Goal: Task Accomplishment & Management: Manage account settings

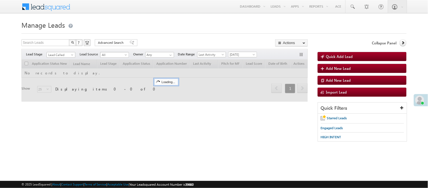
click at [239, 56] on span "[DATE]" at bounding box center [242, 54] width 27 height 5
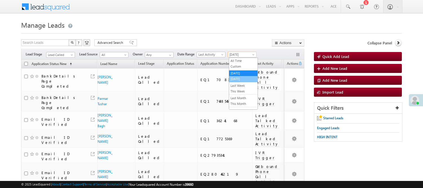
click at [249, 76] on link "[DATE]" at bounding box center [243, 78] width 28 height 5
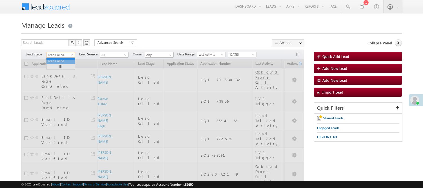
click at [61, 54] on span "Lead Called" at bounding box center [60, 54] width 27 height 5
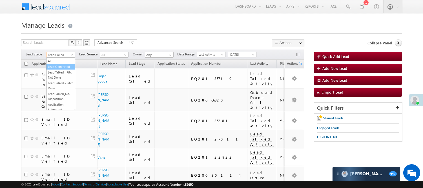
click at [61, 69] on link "Lead Generated" at bounding box center [61, 66] width 28 height 5
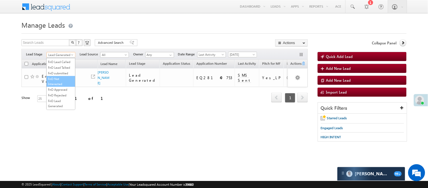
scroll to position [140, 0]
click at [54, 95] on link "Code Generated" at bounding box center [61, 95] width 28 height 5
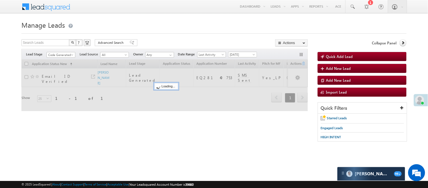
click at [236, 27] on h1 "Manage Leads" at bounding box center [213, 24] width 385 height 11
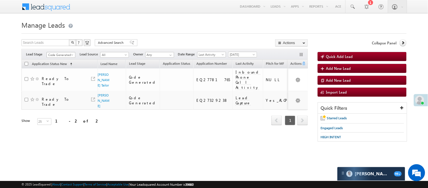
scroll to position [0, 0]
click at [67, 55] on span "Code Generated" at bounding box center [60, 54] width 27 height 5
click at [254, 53] on span "[DATE]" at bounding box center [242, 54] width 27 height 5
click at [247, 73] on link "Yesterday" at bounding box center [244, 73] width 28 height 5
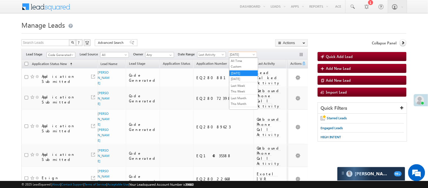
click at [245, 55] on span "Yesterday" at bounding box center [242, 54] width 27 height 5
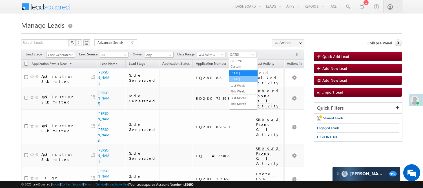
click at [245, 80] on link "[DATE]" at bounding box center [243, 78] width 28 height 5
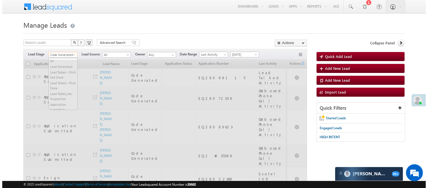
scroll to position [140, 0]
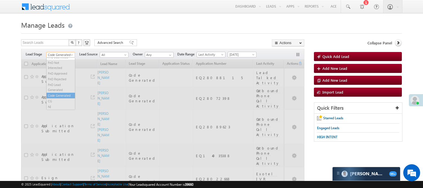
click at [54, 53] on span "Code Generated" at bounding box center [60, 54] width 27 height 5
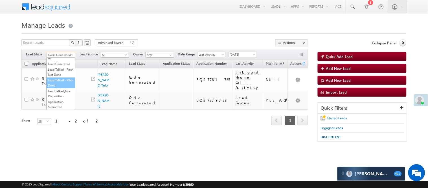
scroll to position [0, 0]
click at [63, 67] on link "Lead Generated" at bounding box center [61, 66] width 28 height 5
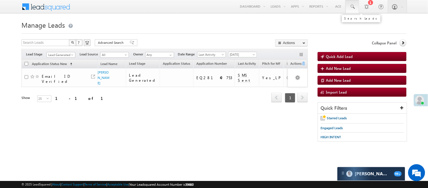
click at [354, 8] on span at bounding box center [353, 7] width 6 height 6
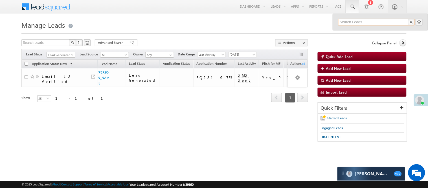
click at [362, 23] on input "text" at bounding box center [376, 22] width 76 height 7
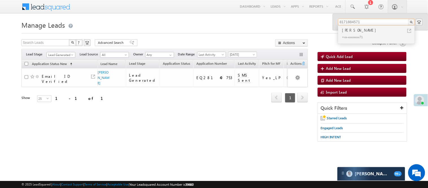
type input "8171884571"
click at [357, 34] on div "+xx-xxxxxxxx71" at bounding box center [379, 36] width 76 height 7
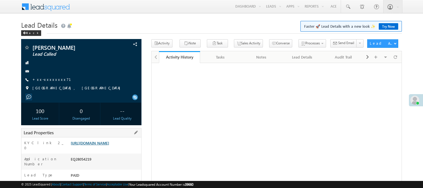
drag, startPoint x: 0, startPoint y: 0, endPoint x: 106, endPoint y: 54, distance: 119.1
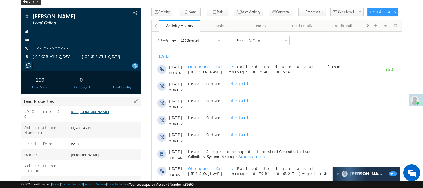
click at [100, 114] on link "https://angelbroking1-pk3em7sa.customui-test.leadsquared.com?leadId=dde7cfec-09…" at bounding box center [90, 111] width 38 height 5
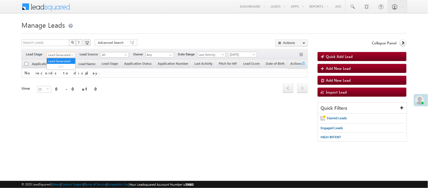
click at [64, 55] on span "Lead Generated" at bounding box center [60, 54] width 27 height 5
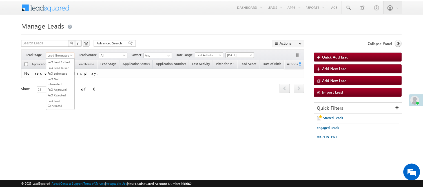
scroll to position [94, 0]
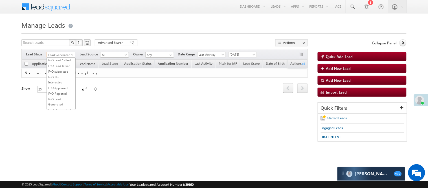
click at [60, 52] on li "Lead Talked" at bounding box center [61, 49] width 28 height 6
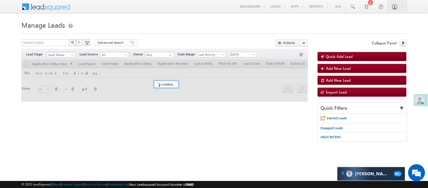
click at [60, 52] on span "Lead Talked" at bounding box center [60, 54] width 27 height 5
click at [62, 46] on link "Lead Called" at bounding box center [61, 43] width 28 height 5
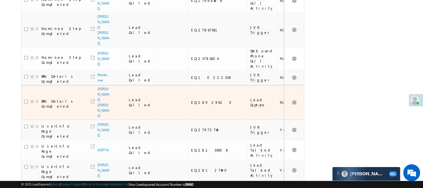
scroll to position [386, 0]
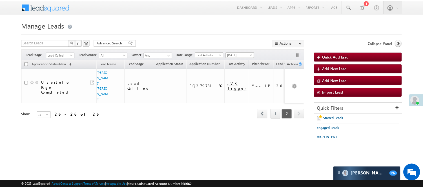
scroll to position [92, 0]
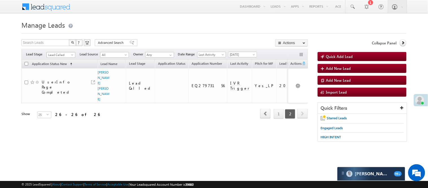
click at [69, 54] on span "Lead Called" at bounding box center [60, 54] width 27 height 5
click at [60, 54] on li "Lead Talked" at bounding box center [61, 51] width 28 height 6
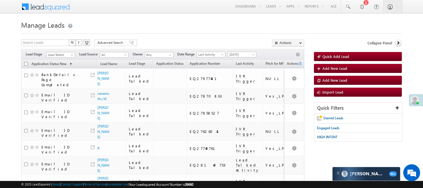
click at [62, 55] on span "Lead Talked" at bounding box center [60, 54] width 27 height 5
click at [66, 48] on link "Lead Called" at bounding box center [61, 45] width 28 height 5
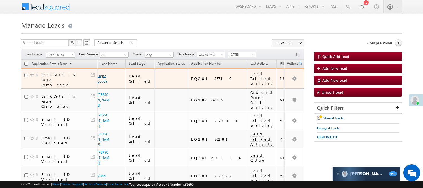
click at [101, 77] on link "Sagar gouda" at bounding box center [103, 79] width 10 height 10
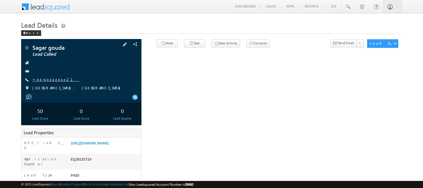
click at [49, 78] on link "+xx-xxxxxxxx21" at bounding box center [55, 79] width 47 height 5
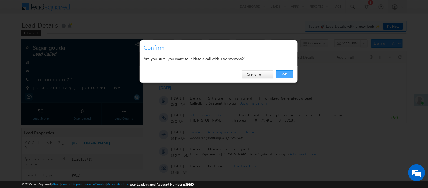
click at [280, 70] on div "OK Cancel" at bounding box center [219, 74] width 158 height 16
click at [280, 73] on link "OK" at bounding box center [284, 74] width 17 height 8
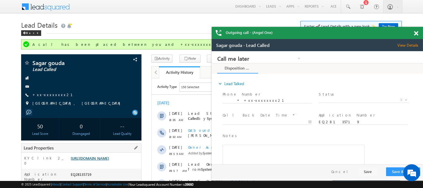
click at [109, 160] on link "https://angelbroking1-pk3em7sa.customui-test.leadsquared.com?leadId=8e25db54-8e…" at bounding box center [90, 157] width 38 height 5
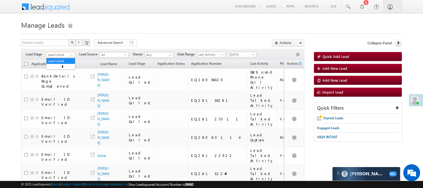
click at [60, 54] on span "Lead Called" at bounding box center [60, 54] width 27 height 5
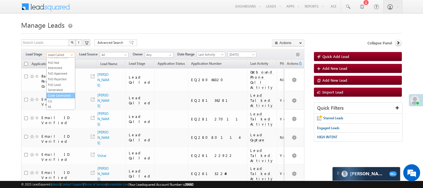
click at [55, 93] on link "Code Generated" at bounding box center [61, 95] width 28 height 5
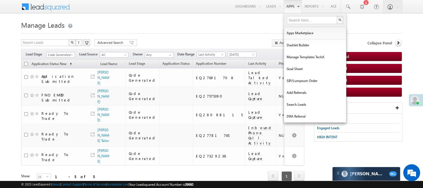
scroll to position [0, 0]
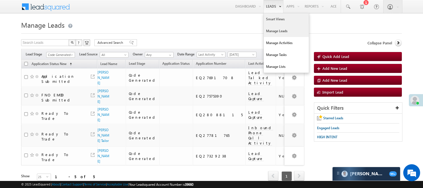
click at [276, 17] on link "Smart Views" at bounding box center [286, 19] width 45 height 12
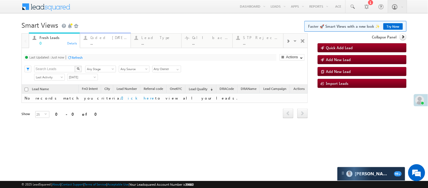
click at [108, 41] on div "..." at bounding box center [109, 43] width 37 height 4
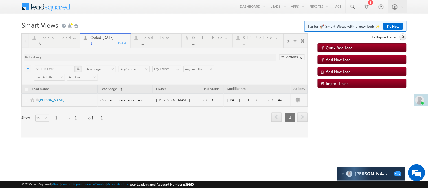
click at [49, 113] on div at bounding box center [164, 85] width 286 height 104
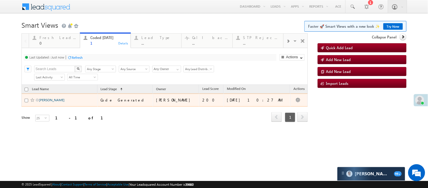
click at [46, 102] on link "atul kumar" at bounding box center [52, 100] width 26 height 4
click at [46, 106] on td "[PERSON_NAME]" at bounding box center [59, 99] width 76 height 13
click at [44, 102] on link "[PERSON_NAME]" at bounding box center [52, 100] width 26 height 4
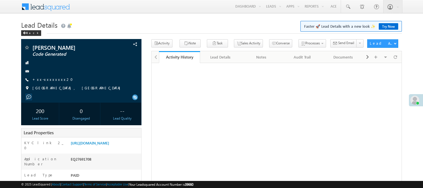
click at [47, 81] on link "+xx-xxxxxxxx20" at bounding box center [54, 79] width 44 height 5
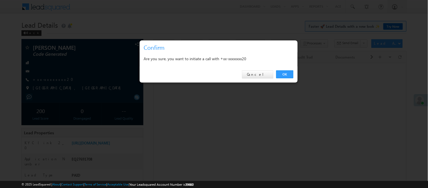
click at [43, 78] on div at bounding box center [214, 94] width 428 height 188
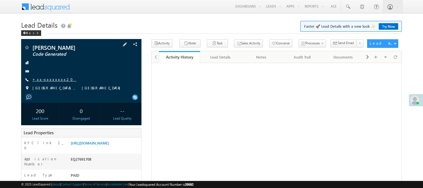
click at [49, 79] on link "+xx-xxxxxxxx20" at bounding box center [54, 79] width 44 height 5
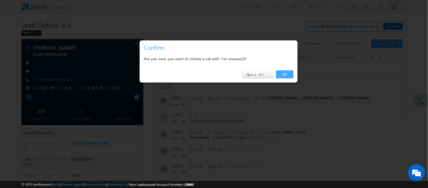
click at [289, 74] on link "OK" at bounding box center [284, 74] width 17 height 8
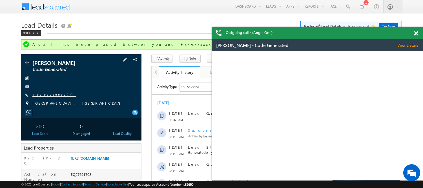
click at [45, 94] on link "+xx-xxxxxxxx20" at bounding box center [54, 94] width 44 height 5
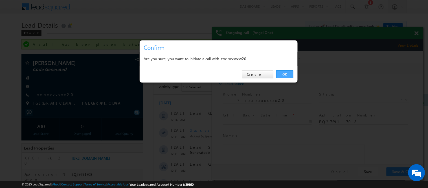
click at [280, 72] on link "OK" at bounding box center [284, 74] width 17 height 8
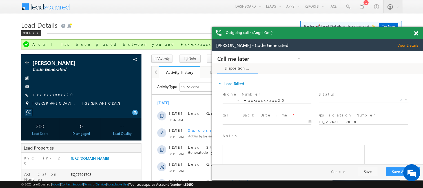
scroll to position [164, 0]
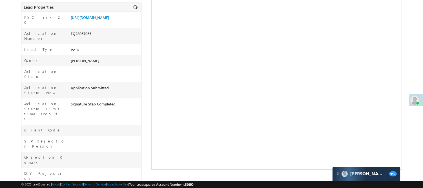
scroll to position [125, 0]
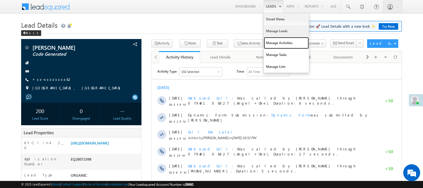
click at [280, 37] on link "Manage Activities" at bounding box center [286, 43] width 45 height 12
click at [282, 32] on link "Manage Leads" at bounding box center [286, 31] width 45 height 12
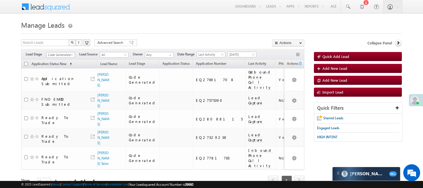
click at [59, 52] on link "Code Generated" at bounding box center [60, 55] width 29 height 6
click at [53, 69] on link "Lead Generated" at bounding box center [61, 66] width 28 height 5
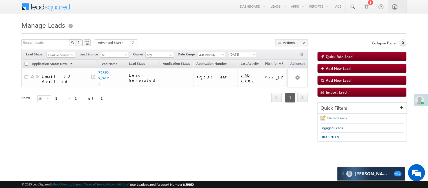
click at [58, 54] on span "Lead Generated" at bounding box center [60, 54] width 27 height 5
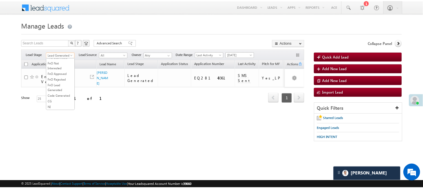
scroll to position [140, 0]
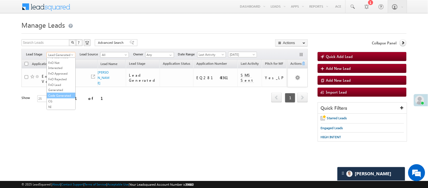
click at [66, 93] on li "Code Generated" at bounding box center [61, 96] width 28 height 6
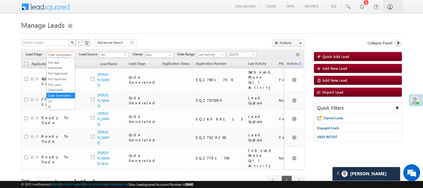
click at [69, 54] on span "Code Generated" at bounding box center [60, 54] width 27 height 5
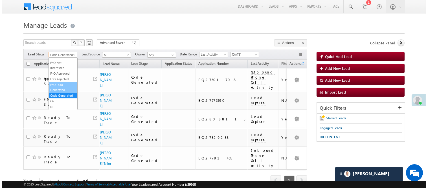
scroll to position [0, 0]
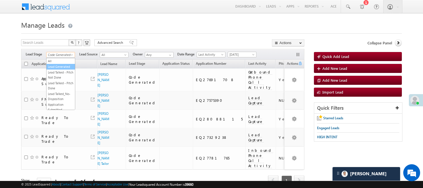
click at [61, 66] on link "Lead Generated" at bounding box center [61, 66] width 28 height 5
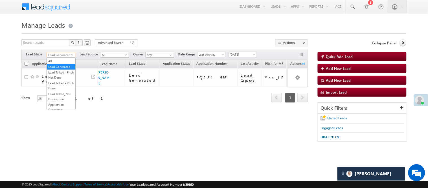
click at [65, 55] on span "Lead Generated" at bounding box center [60, 54] width 27 height 5
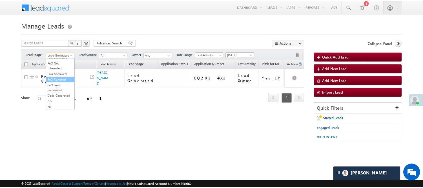
scroll to position [77, 0]
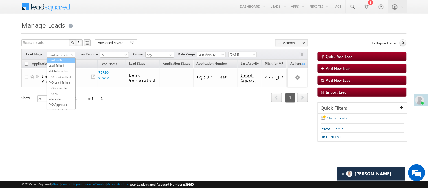
click at [64, 62] on link "Lead Called" at bounding box center [61, 59] width 28 height 5
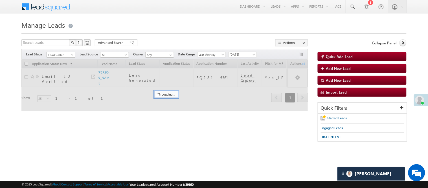
click at [68, 53] on span "Lead Called" at bounding box center [60, 54] width 27 height 5
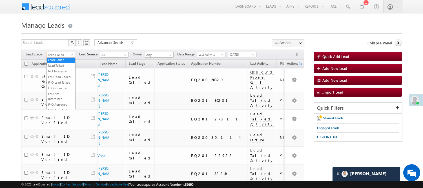
click at [56, 56] on span "Lead Called" at bounding box center [60, 54] width 27 height 5
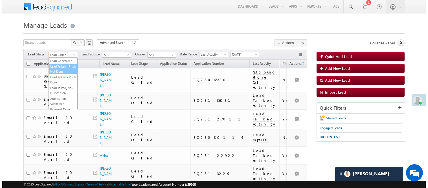
scroll to position [0, 0]
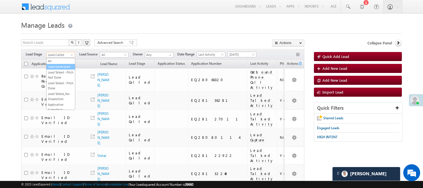
click at [63, 69] on link "Lead Generated" at bounding box center [61, 66] width 28 height 5
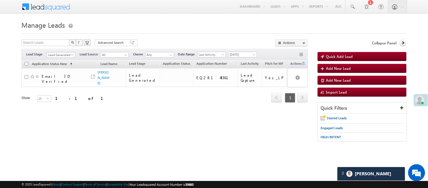
click at [62, 54] on span "Lead Generated" at bounding box center [60, 54] width 27 height 5
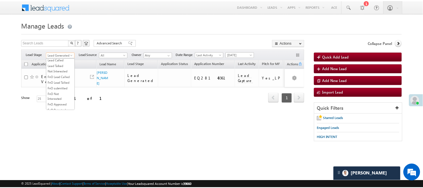
scroll to position [77, 0]
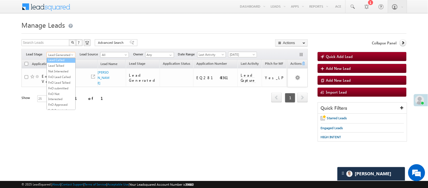
click at [60, 63] on li "Lead Called" at bounding box center [61, 60] width 28 height 6
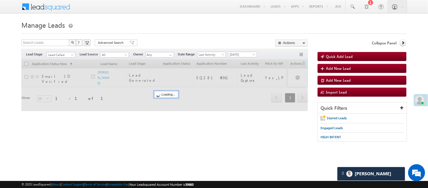
click at [221, 16] on body "Menu Nisha Anand Yadav Nisha .Yada v@ang elbro king. com" at bounding box center [214, 80] width 428 height 160
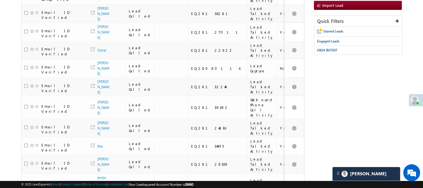
scroll to position [0, 0]
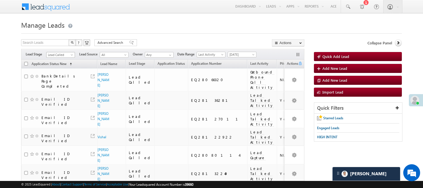
click at [62, 54] on span "Lead Called" at bounding box center [60, 54] width 27 height 5
click at [54, 69] on link "Lead Generated" at bounding box center [61, 66] width 28 height 5
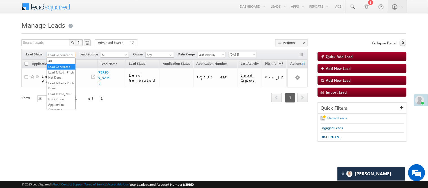
click at [66, 52] on span "Lead Generated" at bounding box center [60, 54] width 27 height 5
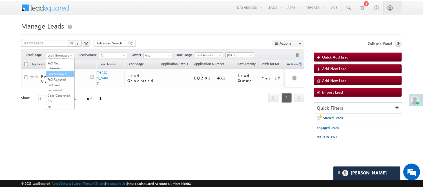
scroll to position [94, 0]
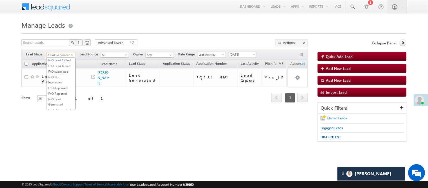
click at [62, 51] on link "Lead Talked" at bounding box center [61, 48] width 28 height 5
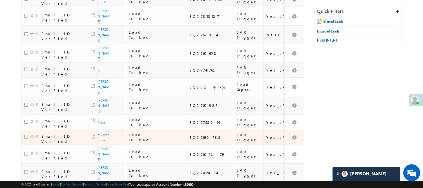
scroll to position [0, 0]
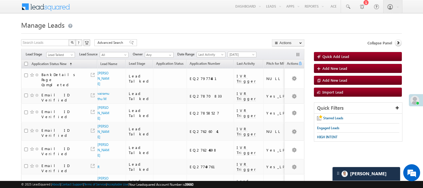
click at [68, 51] on div "Filters Lead Stage All Lead Generated Lead Talked - Pitch Not Done Lead Talked …" at bounding box center [163, 54] width 284 height 11
click at [71, 55] on span at bounding box center [72, 56] width 5 height 5
click at [66, 46] on link "Lead Called" at bounding box center [61, 43] width 28 height 5
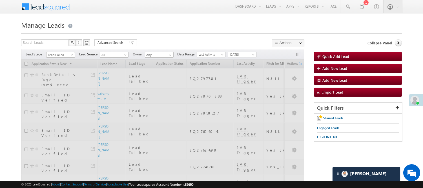
click at [169, 25] on h1 "Manage Leads" at bounding box center [211, 24] width 381 height 11
click at [69, 52] on link "Lead Called" at bounding box center [60, 55] width 29 height 6
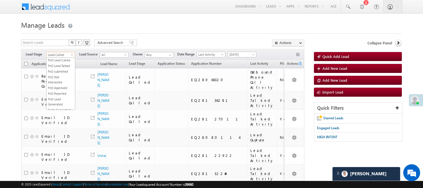
scroll to position [92, 0]
click at [196, 19] on h1 "Manage Leads" at bounding box center [211, 24] width 381 height 11
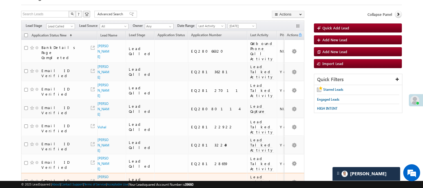
scroll to position [24, 0]
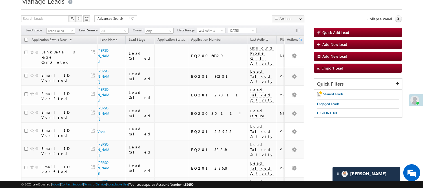
click at [70, 30] on span "Lead Called" at bounding box center [60, 30] width 27 height 5
click at [65, 61] on link "Lead Talked" at bounding box center [61, 58] width 28 height 5
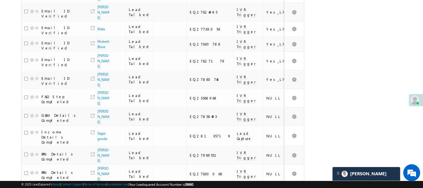
scroll to position [25, 0]
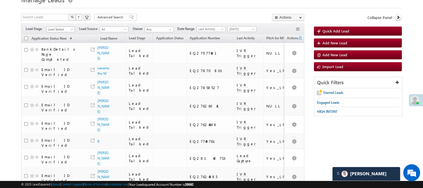
click at [61, 27] on span "Lead Talked" at bounding box center [60, 29] width 27 height 5
click at [62, 54] on link "Lead Called" at bounding box center [61, 51] width 28 height 5
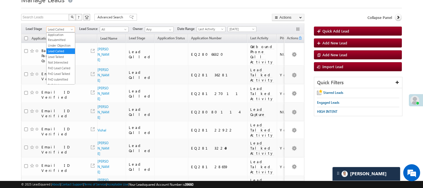
click at [67, 28] on span "Lead Called" at bounding box center [60, 29] width 27 height 5
click at [59, 44] on link "Lead Generated" at bounding box center [61, 41] width 28 height 5
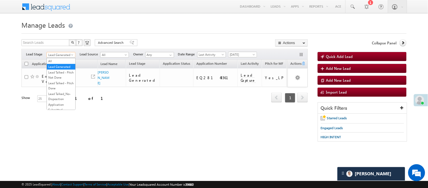
click at [62, 54] on span "Lead Generated" at bounding box center [60, 54] width 27 height 5
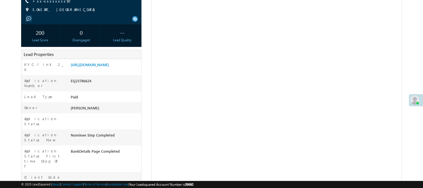
scroll to position [78, 0]
drag, startPoint x: 0, startPoint y: 0, endPoint x: 111, endPoint y: 70, distance: 131.2
click at [109, 67] on link "https://angelbroking1-pk3em7sa.customui-test.leadsquared.com?leadId=634577c3-de…" at bounding box center [90, 64] width 38 height 5
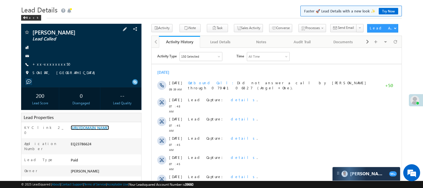
scroll to position [0, 0]
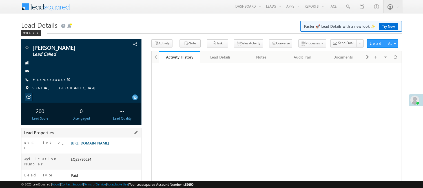
click at [99, 140] on link "https://angelbroking1-pk3em7sa.customui-test.leadsquared.com?leadId=634577c3-de…" at bounding box center [90, 142] width 38 height 5
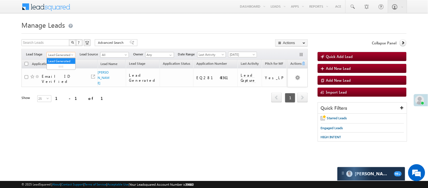
click at [56, 55] on span "Lead Generated" at bounding box center [60, 54] width 27 height 5
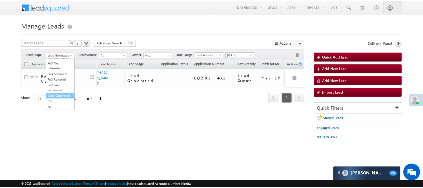
scroll to position [140, 0]
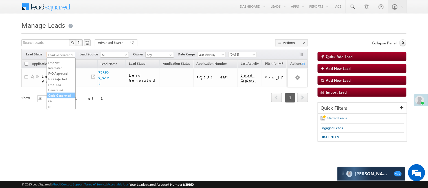
click at [56, 93] on link "Code Generated" at bounding box center [61, 95] width 28 height 5
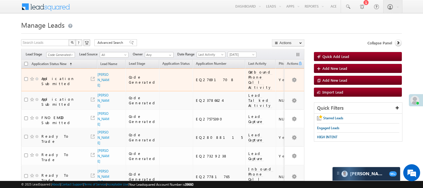
scroll to position [41, 0]
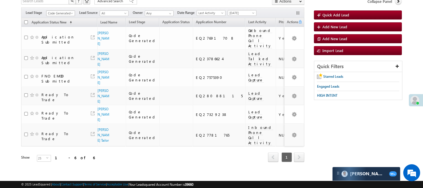
click at [62, 13] on span "Code Generated" at bounding box center [60, 13] width 27 height 5
click at [66, 23] on link "Lead Generated" at bounding box center [61, 25] width 28 height 5
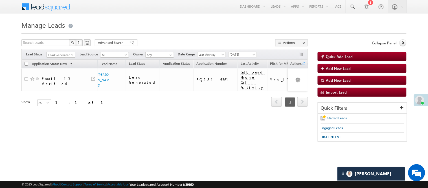
click at [67, 57] on span "Lead Generated" at bounding box center [60, 54] width 27 height 5
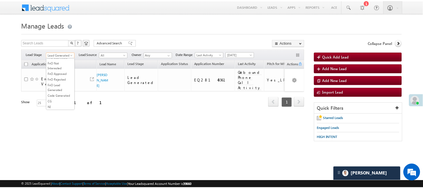
scroll to position [140, 0]
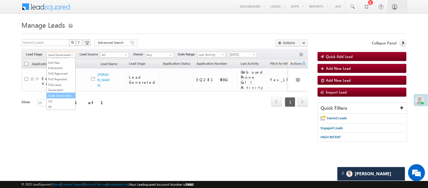
click at [60, 93] on link "Code Generated" at bounding box center [61, 95] width 28 height 5
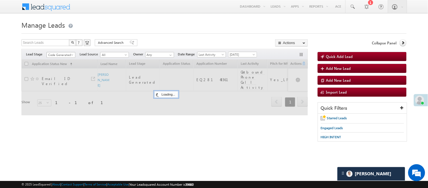
click at [60, 53] on span "Code Generated" at bounding box center [60, 54] width 27 height 5
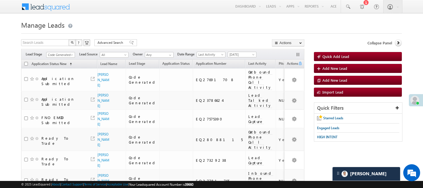
drag, startPoint x: 157, startPoint y: 47, endPoint x: 153, endPoint y: 53, distance: 7.1
click at [157, 47] on div "Search Leads X ? 6 results found Advanced Search Advanced Search Advanced searc…" at bounding box center [163, 43] width 284 height 8
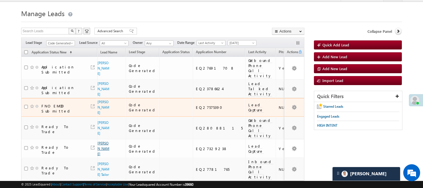
scroll to position [41, 0]
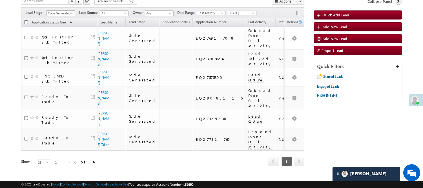
click at [63, 13] on span "Code Generated" at bounding box center [60, 13] width 27 height 5
click at [54, 28] on link "Lead Generated" at bounding box center [61, 25] width 28 height 5
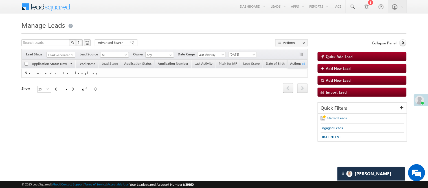
click at [58, 14] on body "Menu Nisha Anand Yadav Nisha .Yada v@ang elbro king. com" at bounding box center [214, 80] width 428 height 160
click at [57, 51] on div "Filters Lead Stage All Lead Generated Lead Talked - Pitch Not Done Lead Talked …" at bounding box center [164, 54] width 286 height 11
click at [57, 52] on span "Lead Generated" at bounding box center [60, 54] width 27 height 5
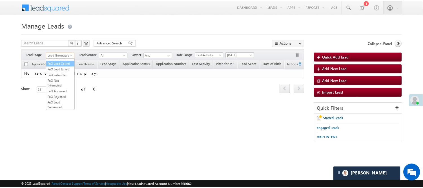
scroll to position [94, 0]
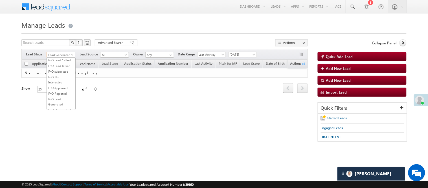
click at [59, 46] on link "Lead Called" at bounding box center [61, 43] width 28 height 5
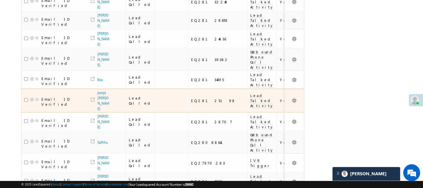
scroll to position [38, 0]
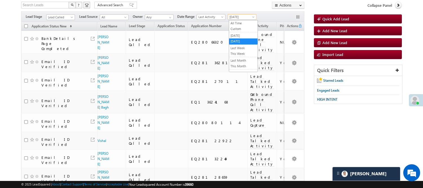
click at [247, 16] on span "[DATE]" at bounding box center [241, 16] width 27 height 5
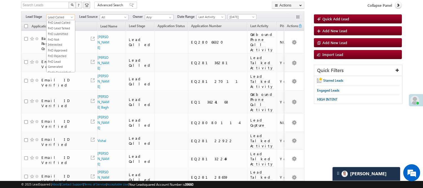
scroll to position [92, 0]
click at [68, 17] on span "Lead Called" at bounding box center [60, 17] width 27 height 5
click at [56, 40] on link "Lead Talked - Pitch Not Done" at bounding box center [61, 37] width 28 height 10
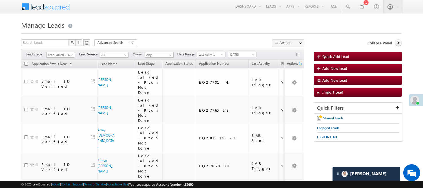
click at [57, 53] on span "Lead Talked - Pitch Not Done" at bounding box center [60, 54] width 27 height 5
click at [61, 83] on link "Lead Talked" at bounding box center [61, 80] width 28 height 5
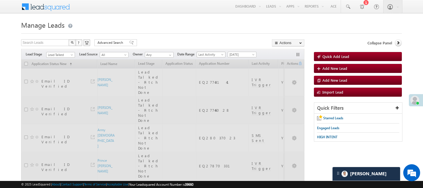
click at [246, 55] on span "[DATE]" at bounding box center [241, 54] width 27 height 5
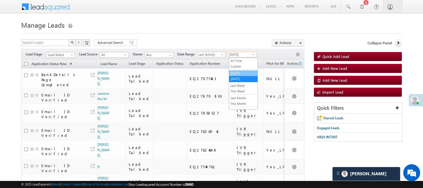
click at [244, 72] on link "[DATE]" at bounding box center [243, 73] width 28 height 5
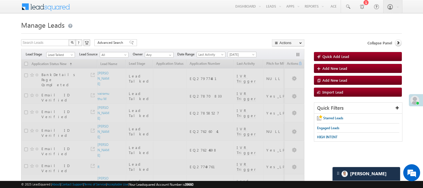
click at [161, 23] on h1 "Manage Leads" at bounding box center [211, 24] width 381 height 11
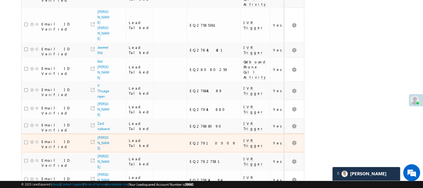
scroll to position [416, 0]
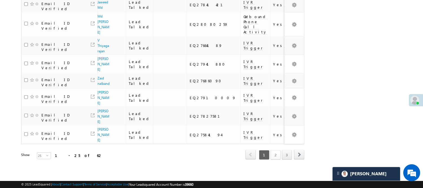
click at [276, 150] on link "2" at bounding box center [276, 155] width 10 height 10
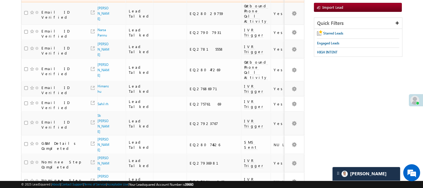
scroll to position [8, 0]
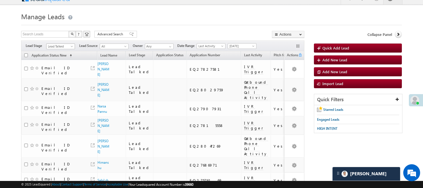
click at [58, 45] on span "Lead Talked" at bounding box center [60, 46] width 27 height 5
click at [58, 69] on link "Lead Called" at bounding box center [61, 65] width 28 height 5
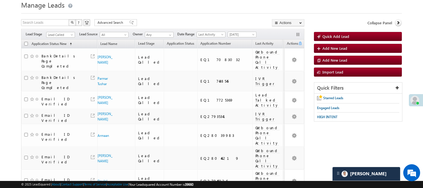
scroll to position [0, 0]
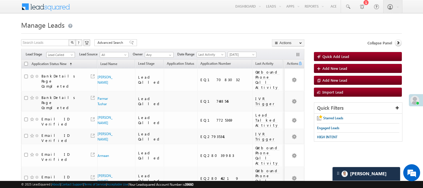
click at [62, 56] on span "Lead Called" at bounding box center [60, 54] width 27 height 5
click at [58, 68] on link "Lead Generated" at bounding box center [61, 66] width 28 height 5
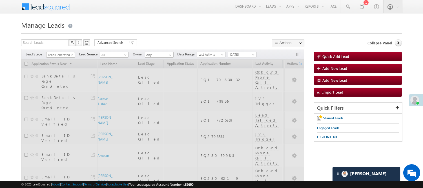
click at [241, 54] on span "Yesterday" at bounding box center [241, 54] width 27 height 5
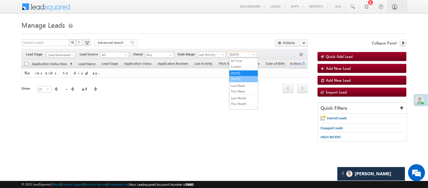
click at [239, 81] on link "Today" at bounding box center [243, 78] width 28 height 5
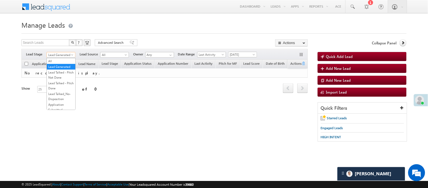
click at [71, 54] on span at bounding box center [73, 56] width 5 height 5
click at [64, 76] on link "Lead Talked - Pitch Not Done" at bounding box center [61, 75] width 28 height 10
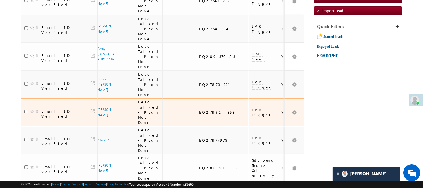
scroll to position [28, 0]
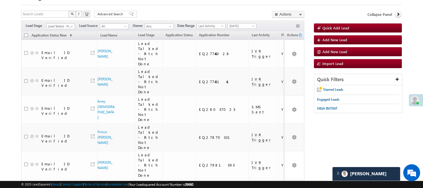
click at [60, 30] on div "Filters Lead Stage All Lead Generated Lead Talked - Pitch Not Done Lead Talked …" at bounding box center [163, 25] width 284 height 11
click at [58, 26] on span "Lead Talked - Pitch Not Done" at bounding box center [60, 26] width 27 height 5
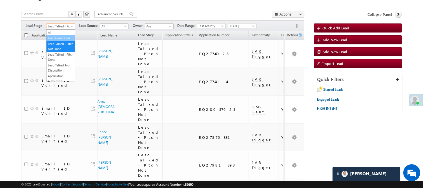
click at [58, 41] on link "Lead Generated" at bounding box center [61, 38] width 28 height 5
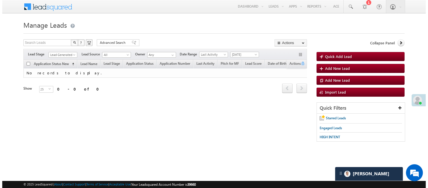
scroll to position [0, 0]
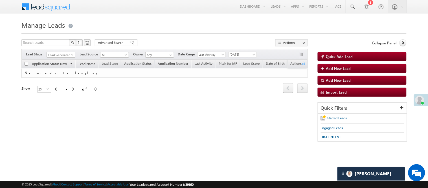
click at [69, 51] on div "Filters Lead Stage All Lead Generated Lead Talked - Pitch Not Done Lead Talked …" at bounding box center [164, 54] width 286 height 11
click at [69, 54] on span "Lead Generated" at bounding box center [60, 54] width 27 height 5
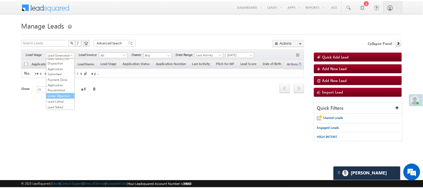
scroll to position [63, 0]
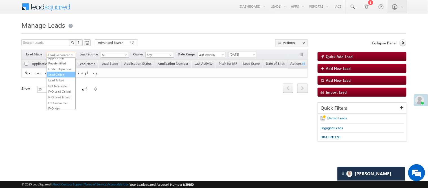
click at [54, 77] on link "Lead Called" at bounding box center [61, 74] width 28 height 5
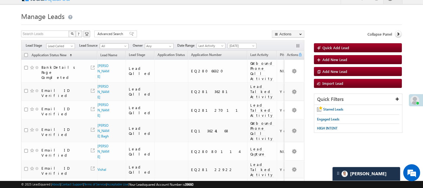
scroll to position [0, 0]
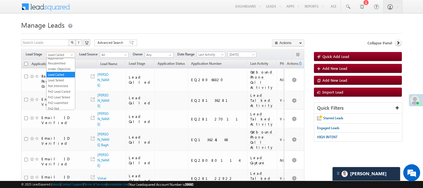
click at [57, 55] on span "Lead Called" at bounding box center [60, 54] width 27 height 5
click at [52, 93] on link "Code Generated" at bounding box center [61, 95] width 28 height 5
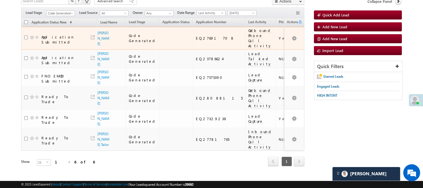
scroll to position [0, 0]
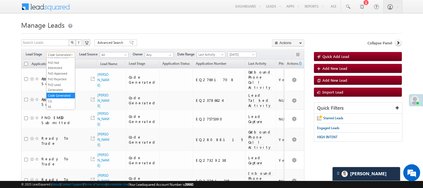
click at [61, 55] on span "Code Generated" at bounding box center [60, 54] width 27 height 5
click at [60, 71] on link "Under Objection" at bounding box center [61, 68] width 28 height 5
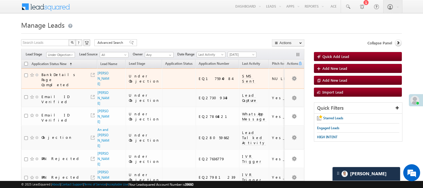
scroll to position [28, 0]
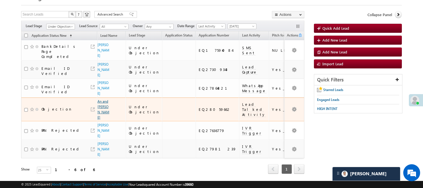
click at [103, 99] on link "An and dahiya" at bounding box center [104, 109] width 12 height 20
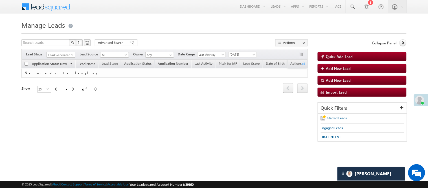
click at [62, 53] on span "Lead Generated" at bounding box center [60, 54] width 27 height 5
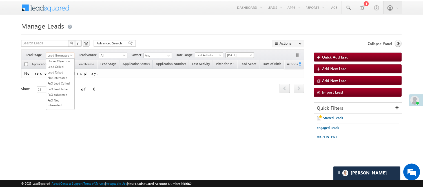
scroll to position [94, 0]
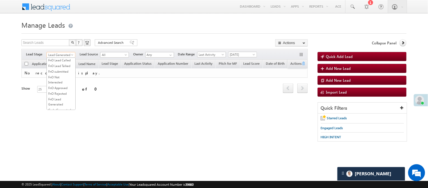
click at [64, 46] on link "Lead Called" at bounding box center [61, 43] width 28 height 5
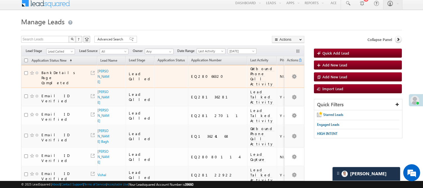
scroll to position [0, 0]
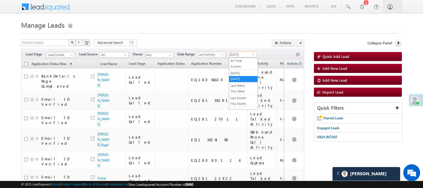
click at [253, 57] on span at bounding box center [254, 55] width 5 height 5
click at [243, 76] on link "[DATE]" at bounding box center [243, 73] width 28 height 5
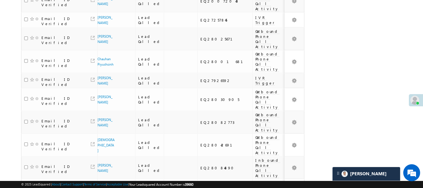
scroll to position [428, 0]
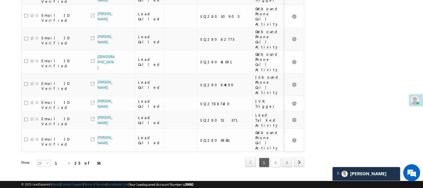
click at [275, 157] on link "2" at bounding box center [276, 162] width 10 height 10
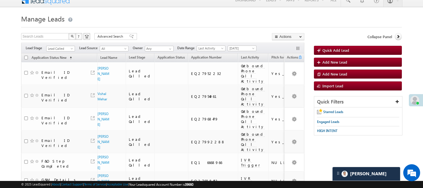
scroll to position [0, 0]
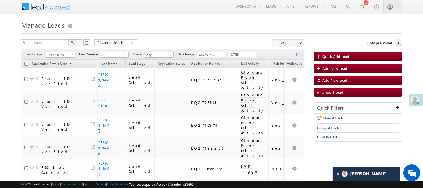
click at [249, 52] on span "[DATE]" at bounding box center [241, 54] width 27 height 5
click at [66, 54] on span "Lead Called" at bounding box center [60, 54] width 27 height 5
click at [249, 53] on span "[DATE]" at bounding box center [241, 54] width 27 height 5
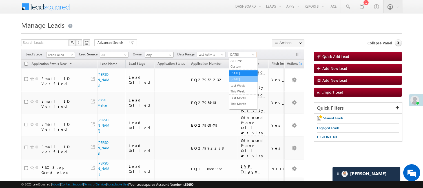
click at [237, 82] on li "[DATE]" at bounding box center [243, 79] width 28 height 6
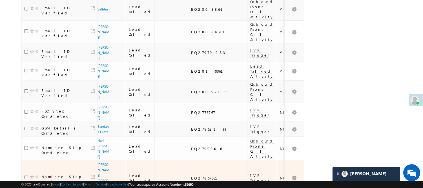
scroll to position [375, 0]
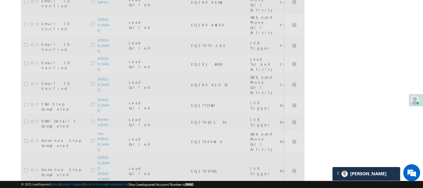
scroll to position [48, 0]
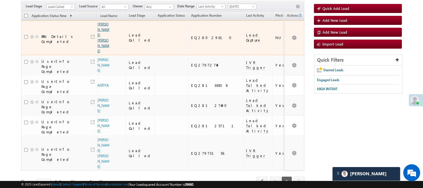
click at [103, 35] on link "Pajvani Shilaben Mehulbhai" at bounding box center [104, 37] width 12 height 31
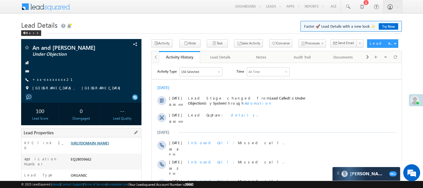
click at [109, 145] on link "[URL][DOMAIN_NAME]" at bounding box center [90, 142] width 38 height 5
click at [86, 163] on div "EQ28059662" at bounding box center [105, 160] width 72 height 8
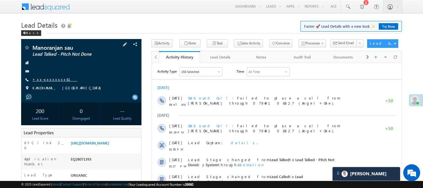
click at [46, 77] on link "+xx-xxxxxxxx61" at bounding box center [54, 79] width 45 height 5
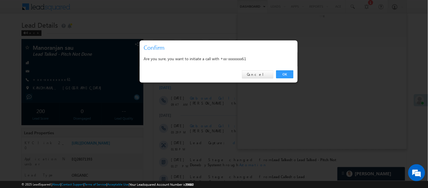
click at [284, 71] on link "OK" at bounding box center [284, 74] width 17 height 8
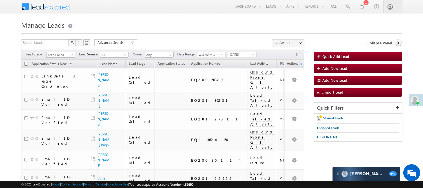
click at [69, 50] on div "Filters Lead Stage Lead Called Lead Called Lead Source All All Owner Any Any Da…" at bounding box center [163, 54] width 284 height 11
click at [69, 56] on span "Lead Called" at bounding box center [60, 54] width 27 height 5
click at [58, 137] on link "Code Generated" at bounding box center [61, 139] width 28 height 5
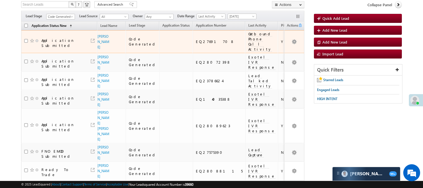
scroll to position [14, 0]
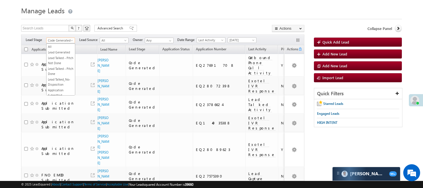
click at [61, 40] on span "Code Generated" at bounding box center [60, 40] width 27 height 5
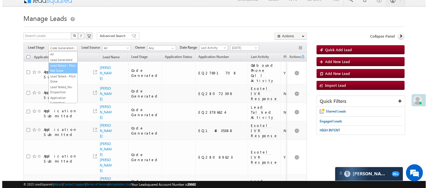
scroll to position [0, 0]
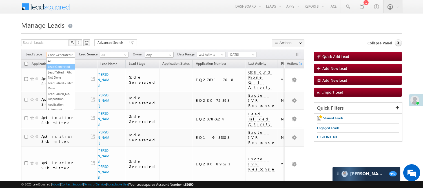
click at [58, 68] on link "Lead Generated" at bounding box center [61, 66] width 28 height 5
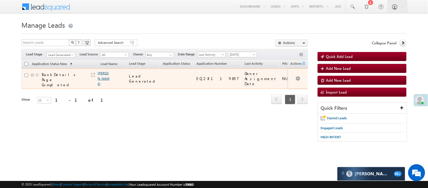
click at [103, 73] on link "[PERSON_NAME]" at bounding box center [104, 78] width 12 height 15
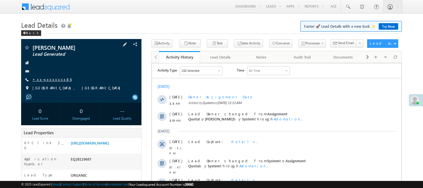
click at [38, 81] on link "+xx-xxxxxxxx86" at bounding box center [51, 79] width 39 height 5
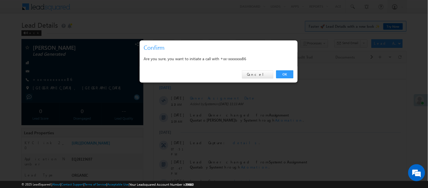
click at [286, 68] on div "OK Cancel" at bounding box center [219, 74] width 158 height 16
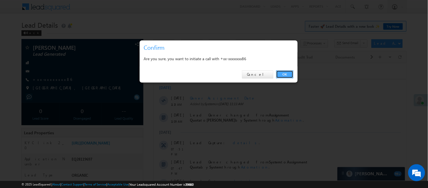
click at [286, 71] on link "OK" at bounding box center [284, 74] width 17 height 8
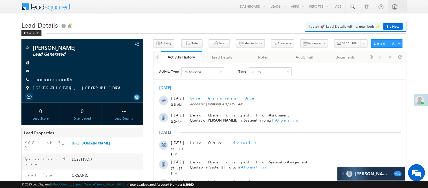
click at [289, 75] on div "All Time" at bounding box center [270, 71] width 42 height 8
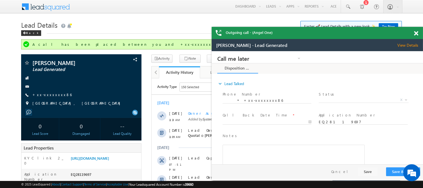
click at [417, 34] on span at bounding box center [416, 33] width 4 height 5
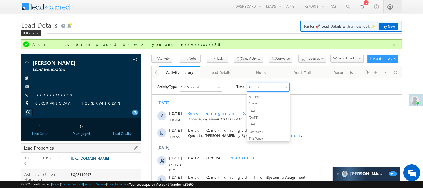
scroll to position [31, 0]
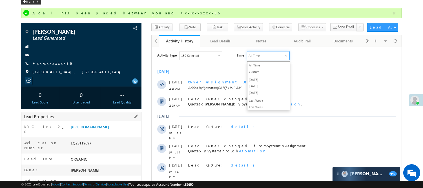
click at [86, 147] on div "EQ28119697" at bounding box center [105, 144] width 72 height 8
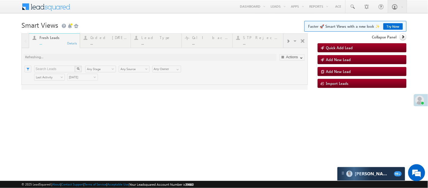
click at [101, 44] on div at bounding box center [164, 61] width 286 height 56
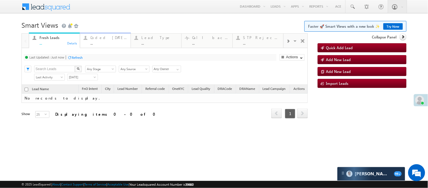
click at [102, 46] on link "Coded Today ... Details" at bounding box center [105, 39] width 51 height 15
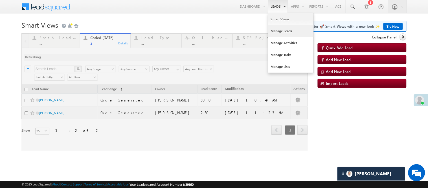
click at [275, 29] on link "Manage Leads" at bounding box center [290, 31] width 45 height 12
